Goal: Check status: Check status

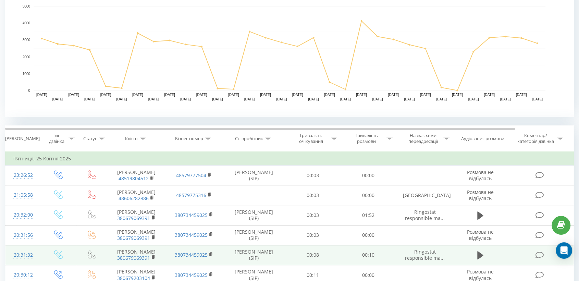
scroll to position [228, 0]
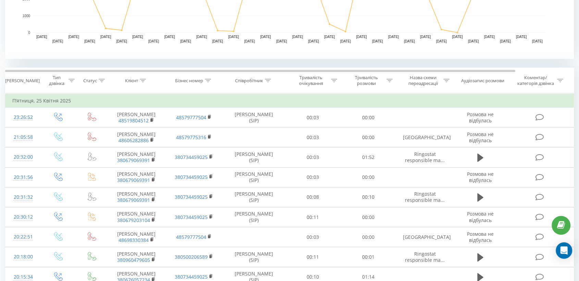
drag, startPoint x: 267, startPoint y: 80, endPoint x: 244, endPoint y: 145, distance: 69.2
click at [267, 80] on icon at bounding box center [268, 80] width 6 height 3
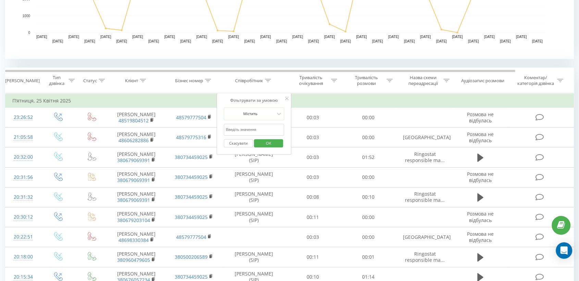
click at [239, 128] on input "text" at bounding box center [254, 130] width 60 height 12
type input "піль"
click at [266, 142] on span "OK" at bounding box center [268, 143] width 19 height 11
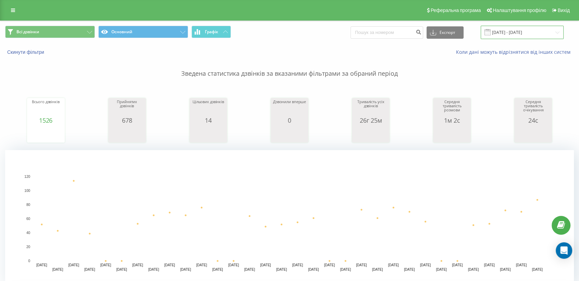
click at [512, 28] on input "25.03.2025 - 25.04.2025" at bounding box center [522, 32] width 83 height 13
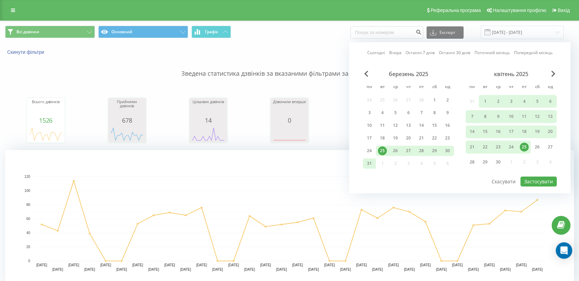
click at [376, 47] on div "Сьогодні Вчора Останні 7 днів Останні 30 днів Поточний місяць Попередній місяць…" at bounding box center [459, 117] width 221 height 151
click at [376, 49] on div "Сьогодні Вчора Останні 7 днів Останні 30 днів Поточний місяць Попередній місяць…" at bounding box center [459, 117] width 221 height 151
click at [377, 51] on link "Сьогодні" at bounding box center [376, 53] width 18 height 7
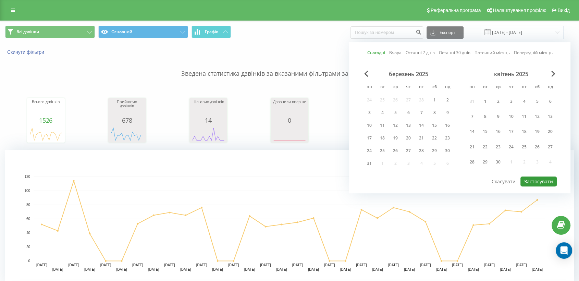
click at [521, 181] on button "Застосувати" at bounding box center [539, 181] width 36 height 10
type input "[DATE] - [DATE]"
